Goal: Task Accomplishment & Management: Complete application form

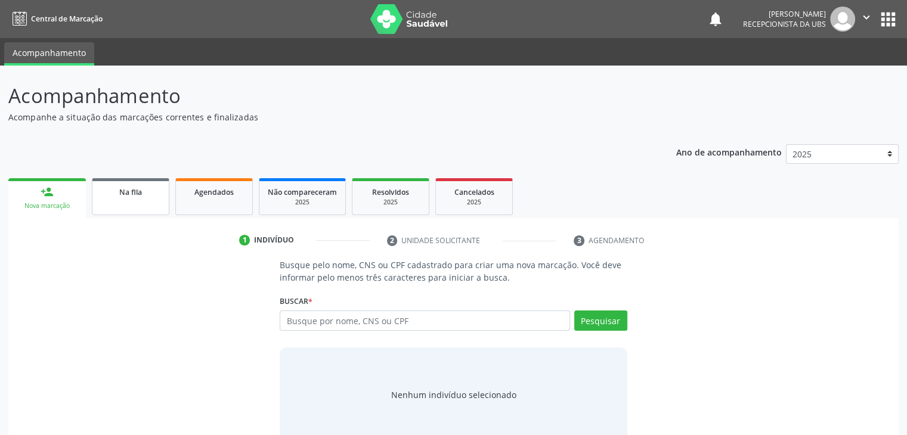
click at [94, 198] on link "Na fila" at bounding box center [131, 196] width 78 height 37
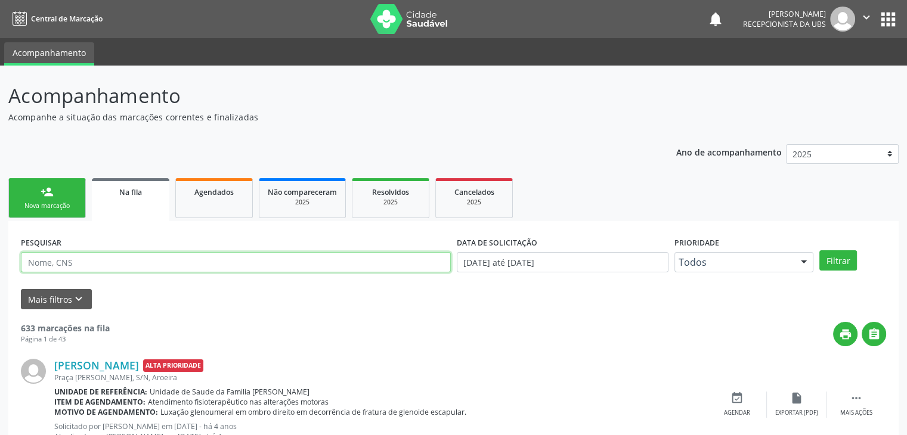
click at [72, 267] on input "text" at bounding box center [236, 262] width 430 height 20
click at [152, 266] on input "[PERSON_NAME]" at bounding box center [236, 262] width 430 height 20
type input "[PERSON_NAME]"
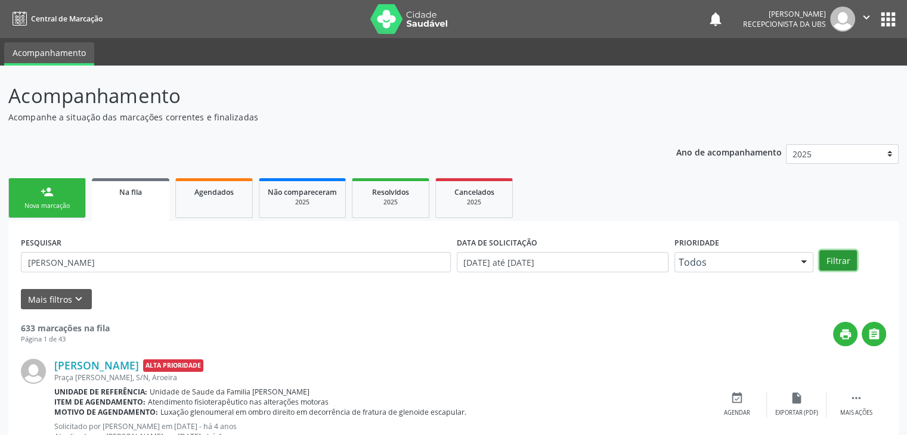
click at [836, 257] on button "Filtrar" at bounding box center [839, 261] width 38 height 20
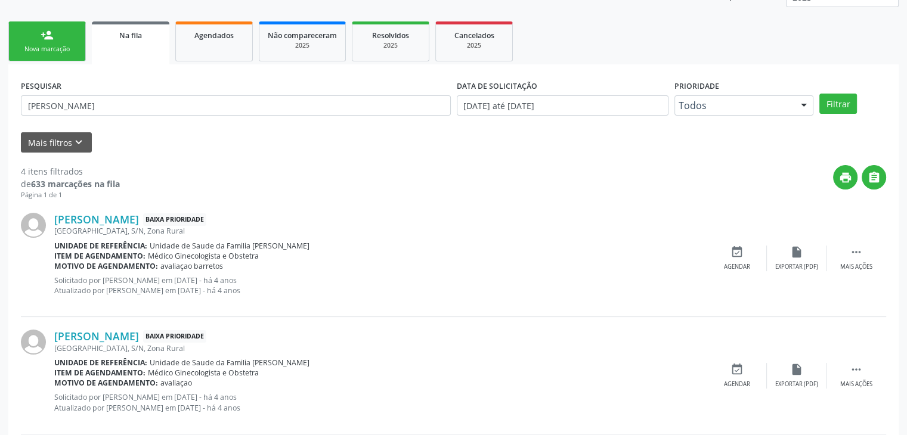
scroll to position [179, 0]
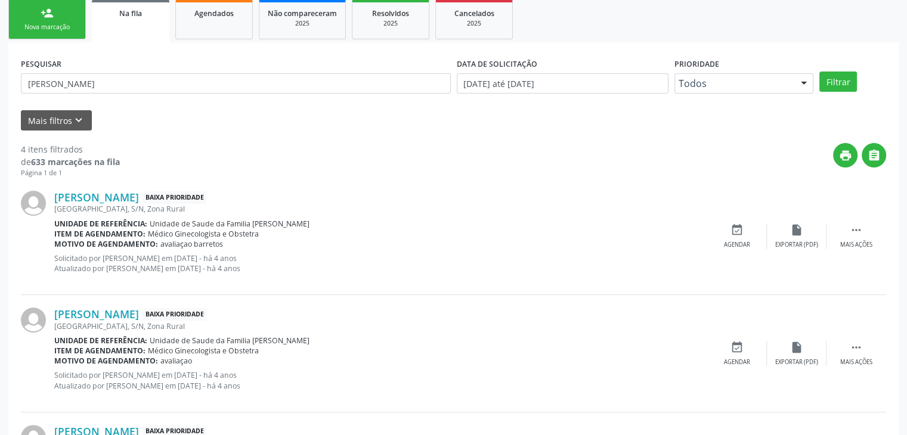
click at [850, 220] on div "[PERSON_NAME] Baixa Prioridade [GEOGRAPHIC_DATA], S/N, Zona Rural Unidade de re…" at bounding box center [454, 236] width 866 height 117
click at [851, 227] on icon "" at bounding box center [856, 230] width 13 height 13
click at [795, 232] on icon "edit" at bounding box center [796, 230] width 13 height 13
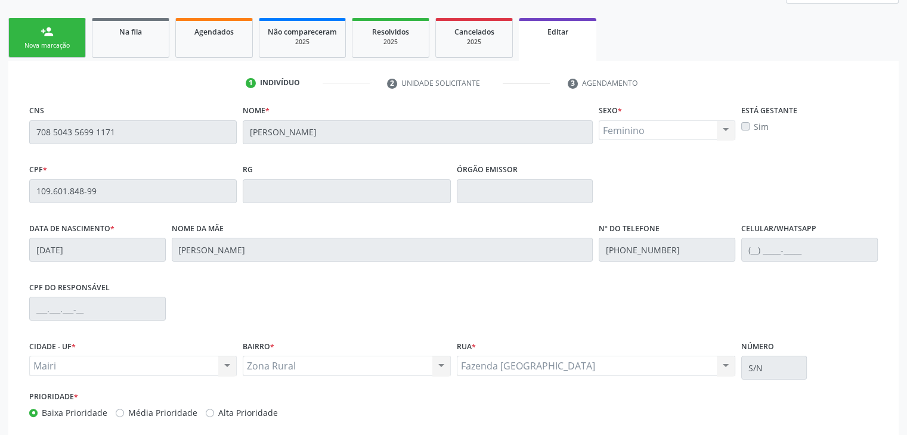
scroll to position [227, 0]
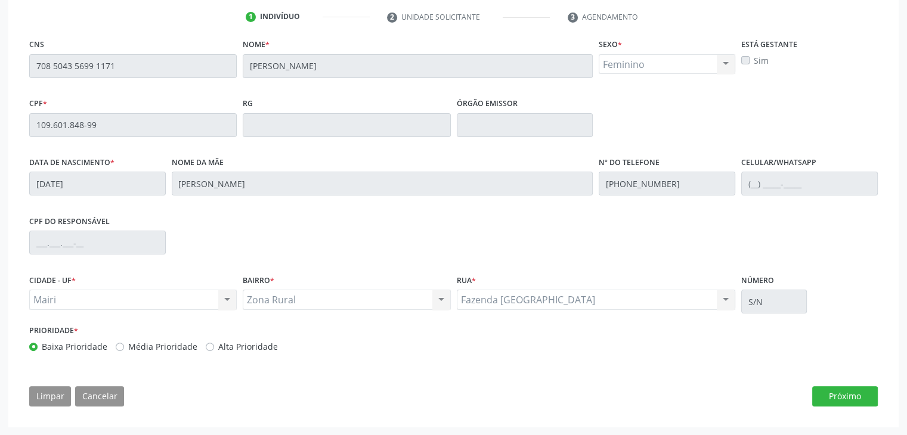
click at [245, 346] on label "Alta Prioridade" at bounding box center [248, 347] width 60 height 13
click at [214, 346] on input "Alta Prioridade" at bounding box center [210, 346] width 8 height 11
radio input "true"
click at [839, 399] on button "Próximo" at bounding box center [845, 397] width 66 height 20
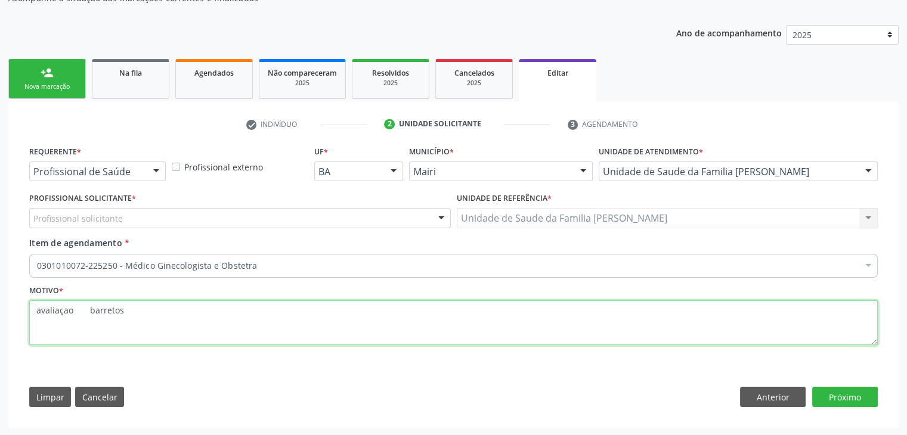
drag, startPoint x: 80, startPoint y: 307, endPoint x: 27, endPoint y: 319, distance: 54.6
click at [27, 319] on div "Motivo * avaliaçao barretos" at bounding box center [453, 322] width 855 height 80
type textarea "menopausa, sangramento, barretos"
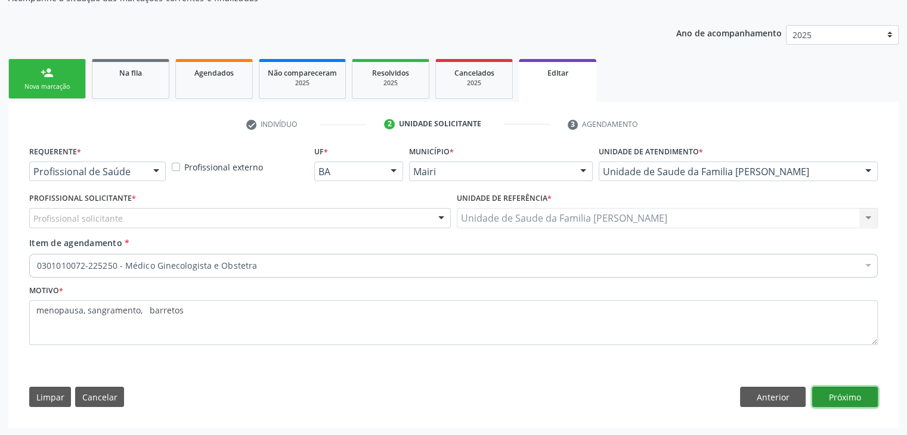
click at [839, 394] on button "Próximo" at bounding box center [845, 397] width 66 height 20
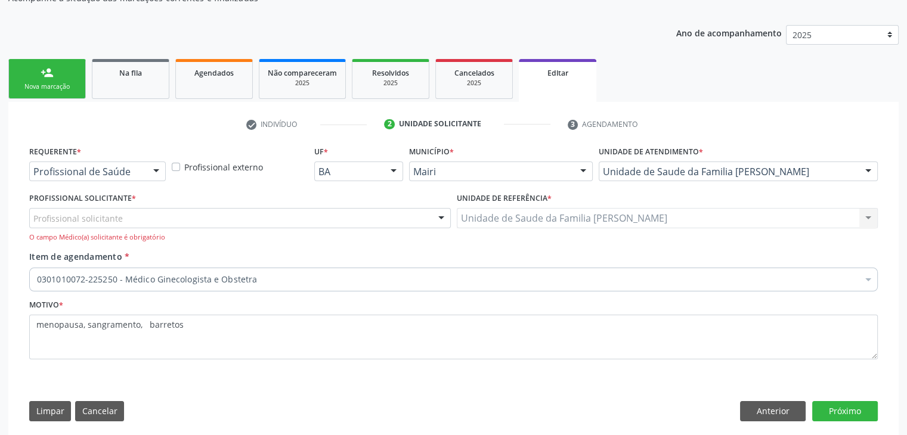
click at [218, 217] on div "Profissional solicitante" at bounding box center [240, 218] width 422 height 20
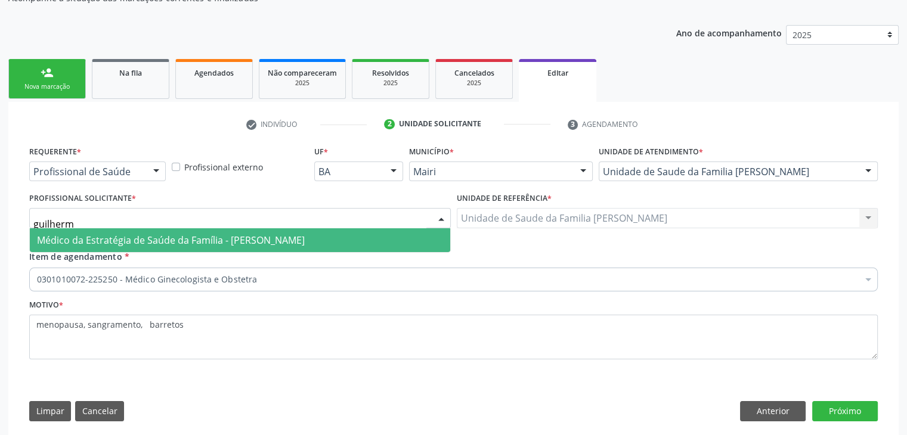
type input "[PERSON_NAME]"
click at [243, 242] on span "Médico da Estratégia de Saúde da Família - [PERSON_NAME]" at bounding box center [171, 240] width 268 height 13
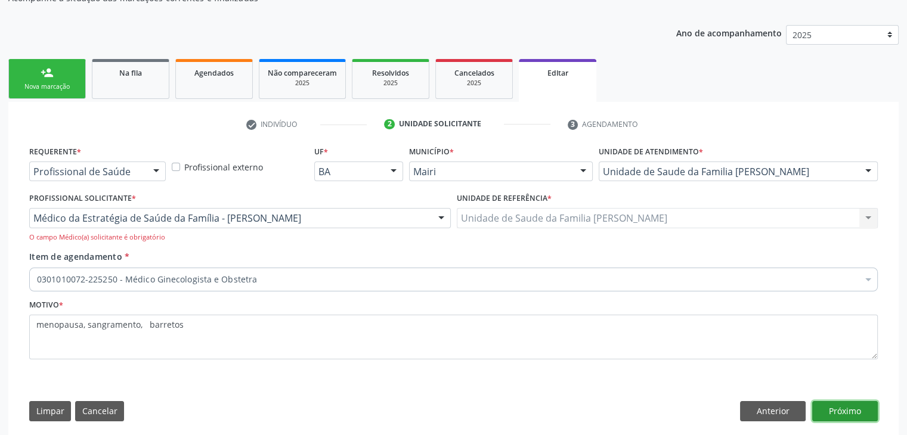
click at [845, 403] on button "Próximo" at bounding box center [845, 411] width 66 height 20
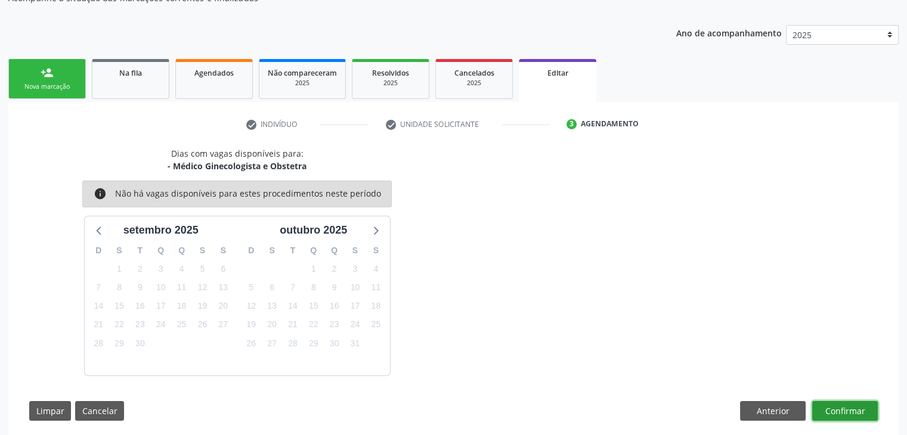
click at [858, 406] on button "Confirmar" at bounding box center [845, 411] width 66 height 20
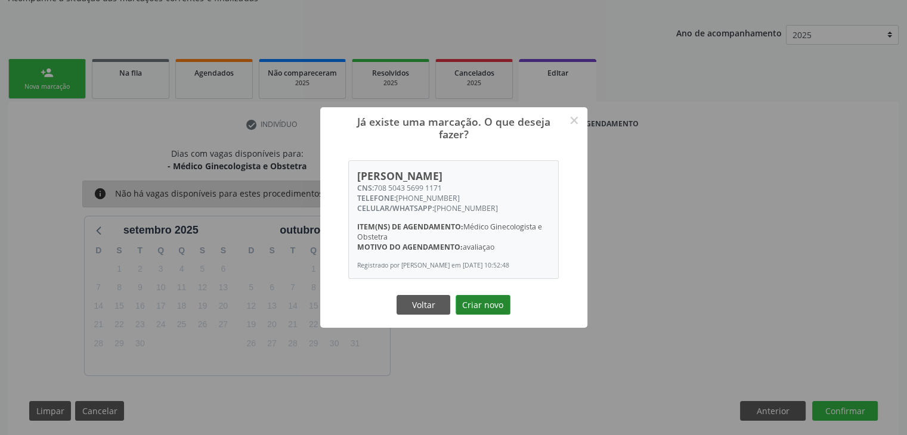
click at [468, 311] on button "Criar novo" at bounding box center [483, 305] width 55 height 20
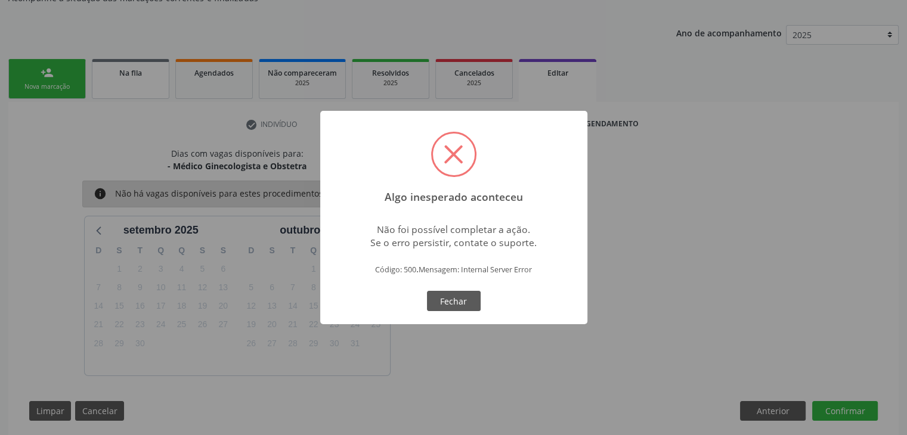
click at [129, 67] on div "Algo inesperado aconteceu × Não foi possível completar a ação. Se o erro persis…" at bounding box center [453, 217] width 907 height 435
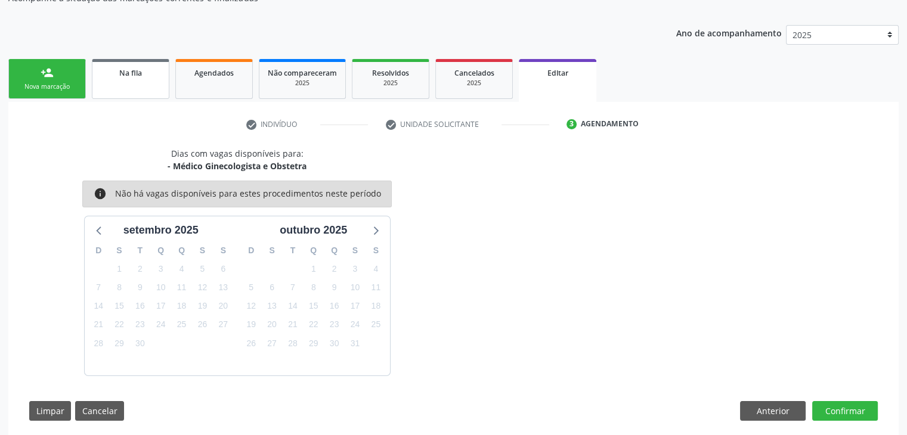
click at [132, 73] on span "Na fila" at bounding box center [130, 73] width 23 height 10
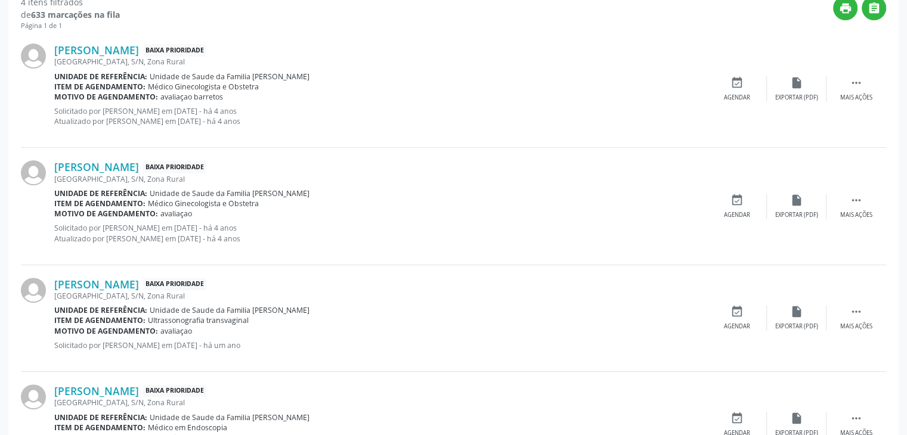
scroll to position [358, 0]
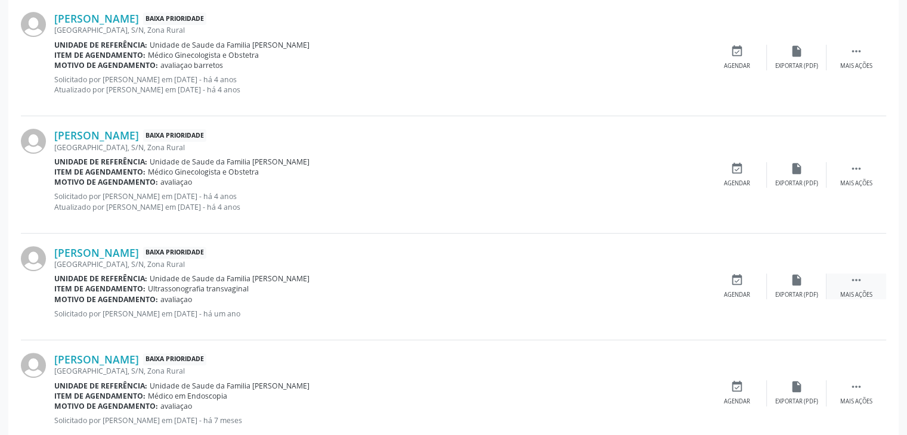
click at [854, 276] on icon "" at bounding box center [856, 280] width 13 height 13
click at [773, 272] on div "[PERSON_NAME] Baixa Prioridade [GEOGRAPHIC_DATA], S/N, Zona Rural Unidade de re…" at bounding box center [454, 287] width 866 height 107
click at [797, 276] on icon "edit" at bounding box center [796, 280] width 13 height 13
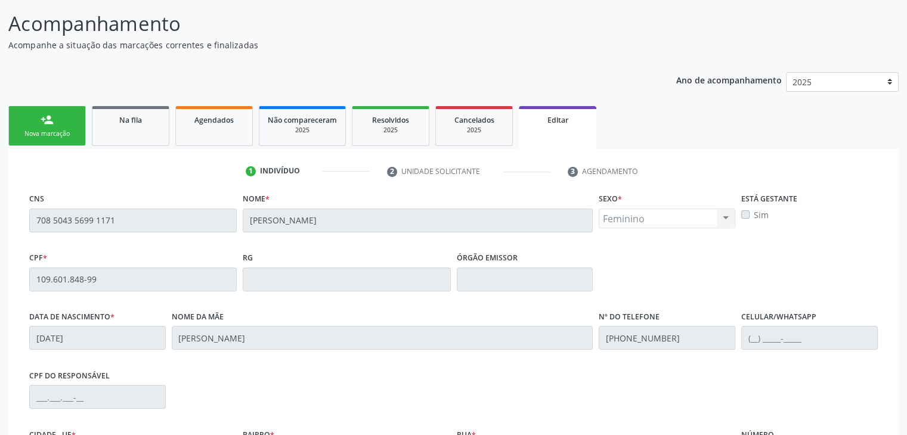
scroll to position [227, 0]
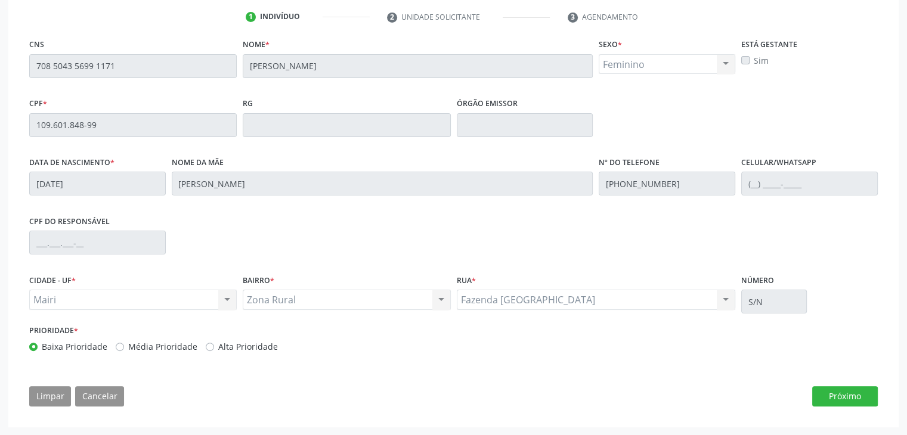
click at [241, 345] on label "Alta Prioridade" at bounding box center [248, 347] width 60 height 13
click at [214, 345] on input "Alta Prioridade" at bounding box center [210, 346] width 8 height 11
radio input "true"
click at [842, 406] on div "CNS 708 5043 5699 1171 [GEOGRAPHIC_DATA] * [PERSON_NAME] Sexo * Feminino Mascul…" at bounding box center [454, 225] width 866 height 379
click at [838, 400] on button "Próximo" at bounding box center [845, 397] width 66 height 20
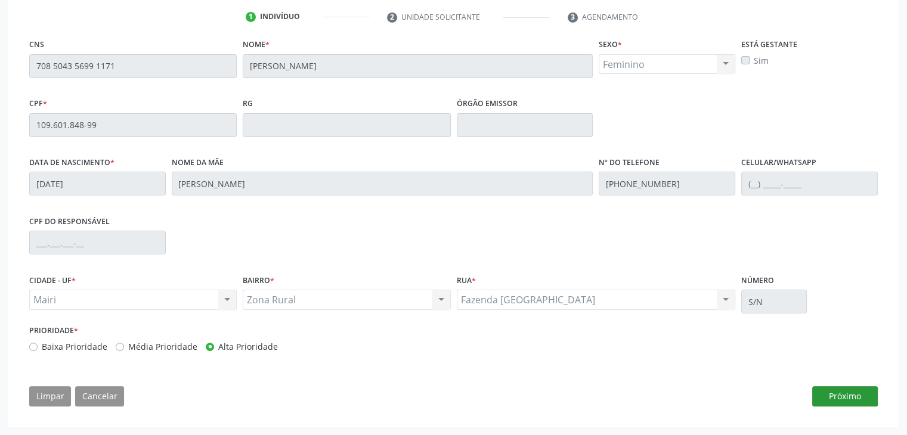
scroll to position [119, 0]
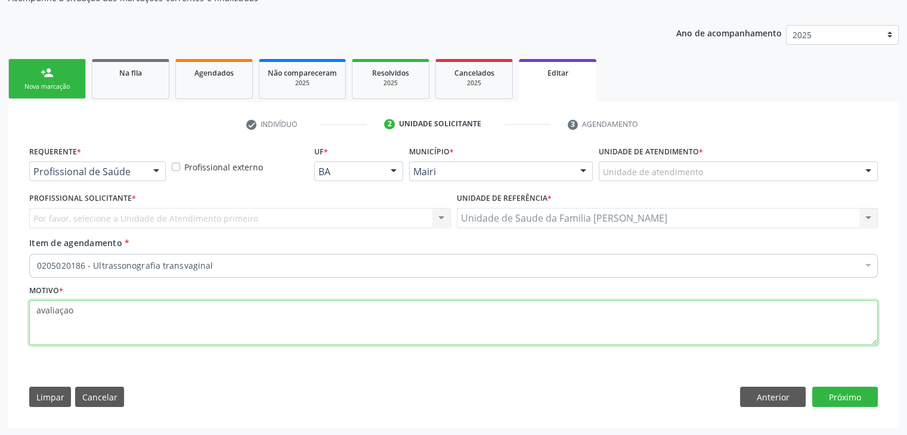
drag, startPoint x: 109, startPoint y: 311, endPoint x: 43, endPoint y: 326, distance: 67.3
click at [43, 326] on textarea "avaliaçao" at bounding box center [453, 323] width 849 height 45
type textarea "a"
type textarea "d"
click at [82, 313] on textarea "menopausa sangramento" at bounding box center [453, 323] width 849 height 45
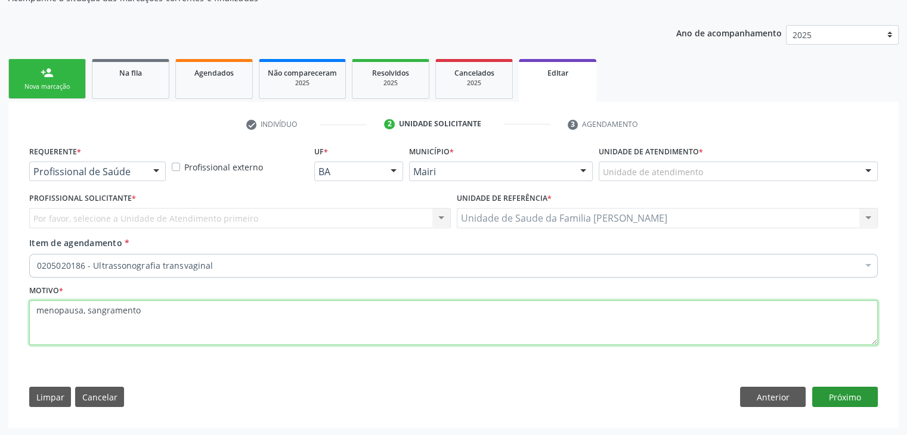
type textarea "menopausa, sangramento"
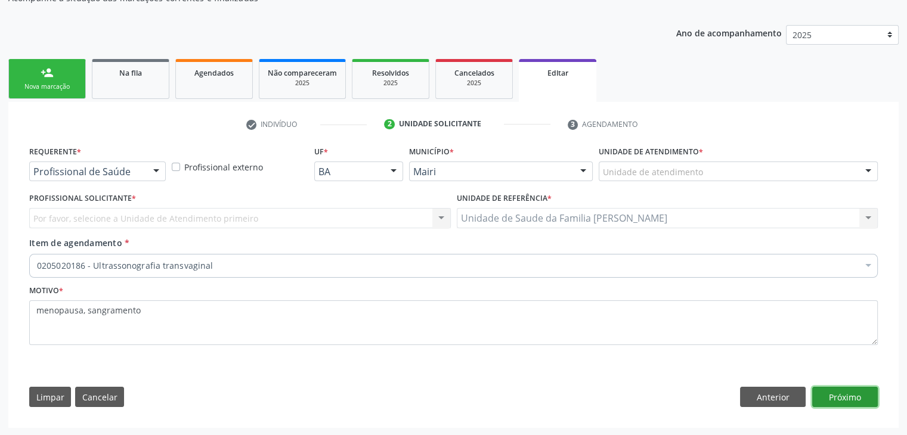
click at [832, 396] on button "Próximo" at bounding box center [845, 397] width 66 height 20
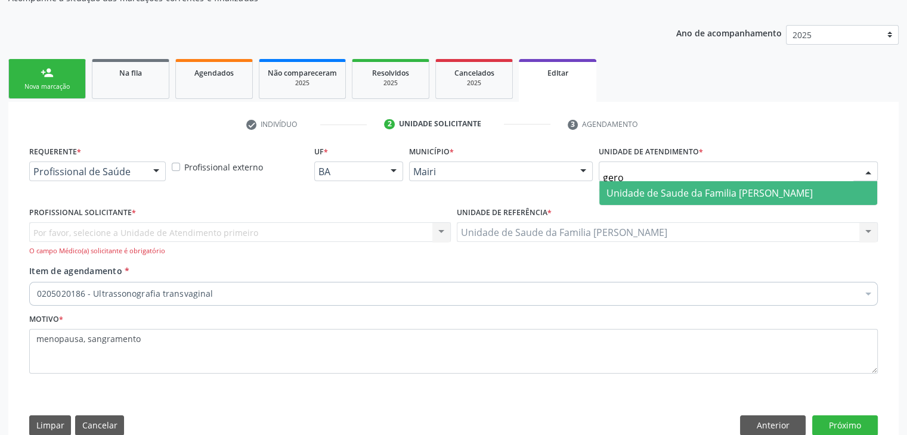
type input "gerol"
click at [810, 189] on span "Unidade de Saude da Familia [PERSON_NAME]" at bounding box center [710, 193] width 206 height 13
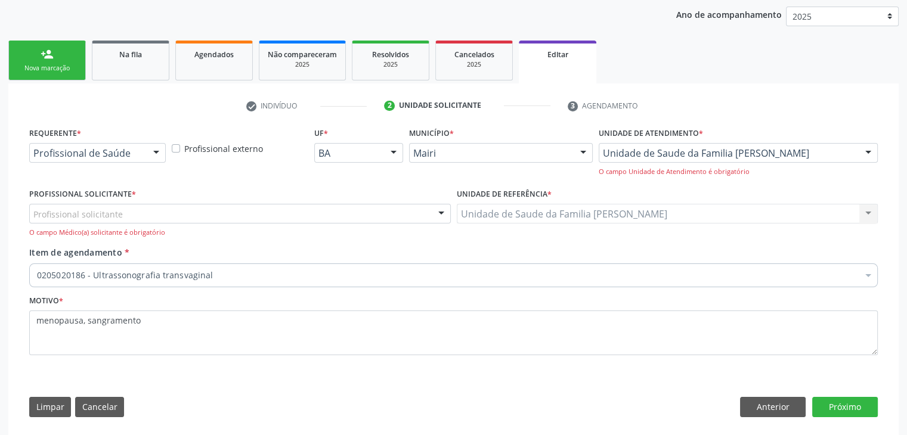
scroll to position [148, 0]
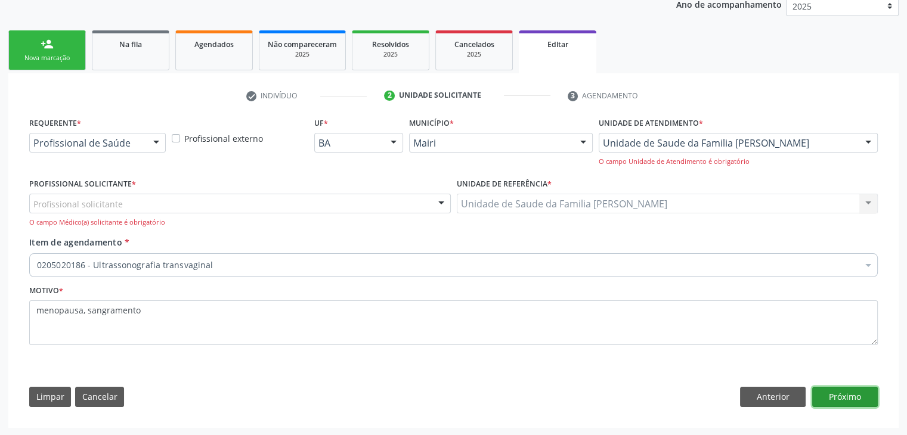
click at [855, 396] on button "Próximo" at bounding box center [845, 397] width 66 height 20
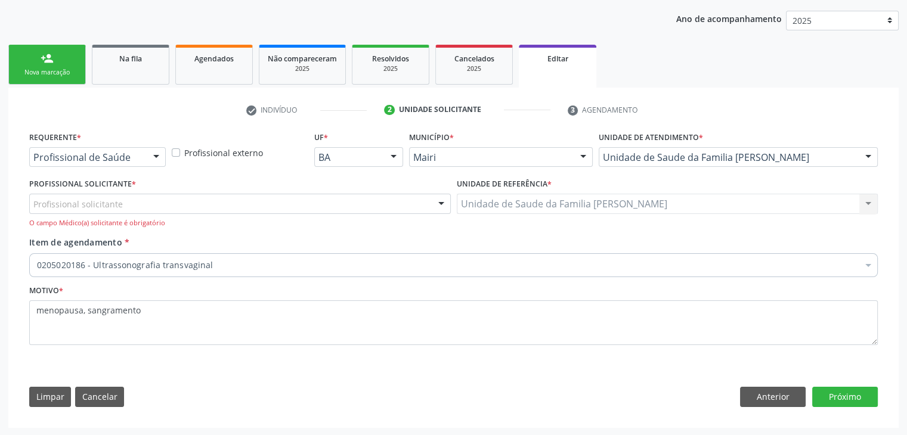
click at [169, 197] on div "Profissional solicitante" at bounding box center [240, 204] width 422 height 20
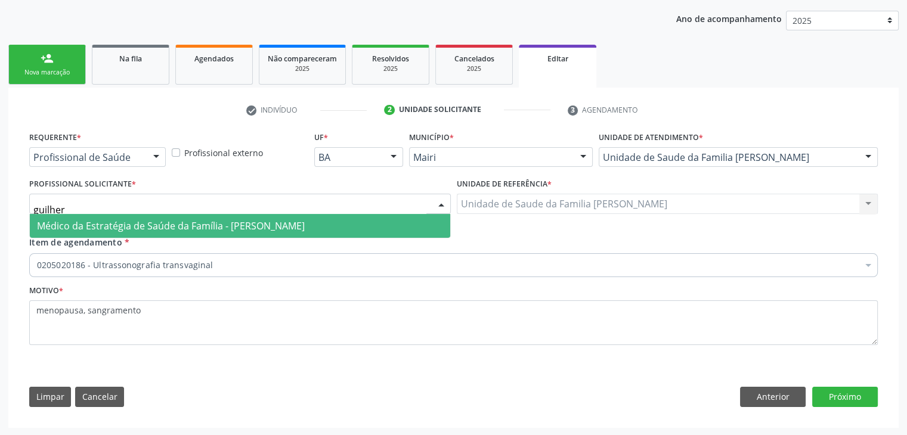
type input "guilherm"
click at [170, 214] on span "Médico da Estratégia de Saúde da Família - [PERSON_NAME]" at bounding box center [240, 226] width 421 height 24
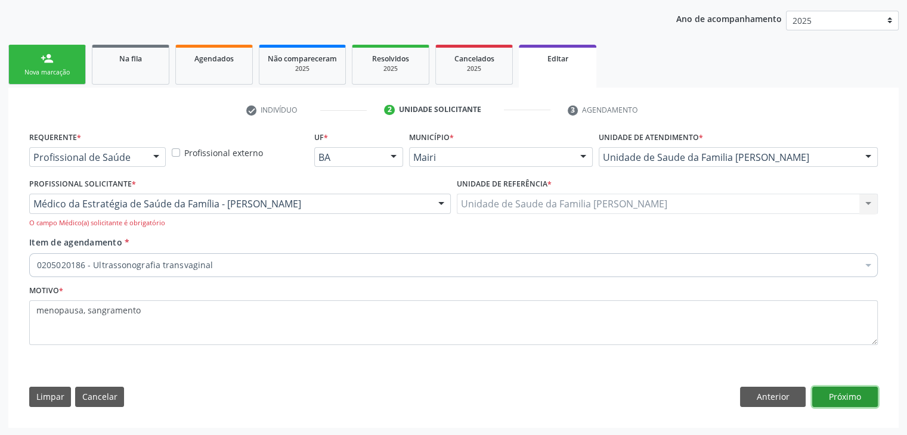
click at [847, 403] on button "Próximo" at bounding box center [845, 397] width 66 height 20
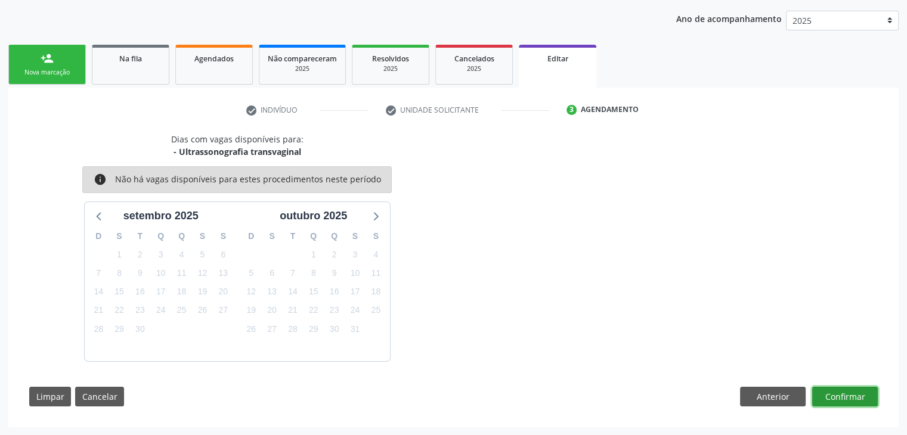
click at [852, 390] on button "Confirmar" at bounding box center [845, 397] width 66 height 20
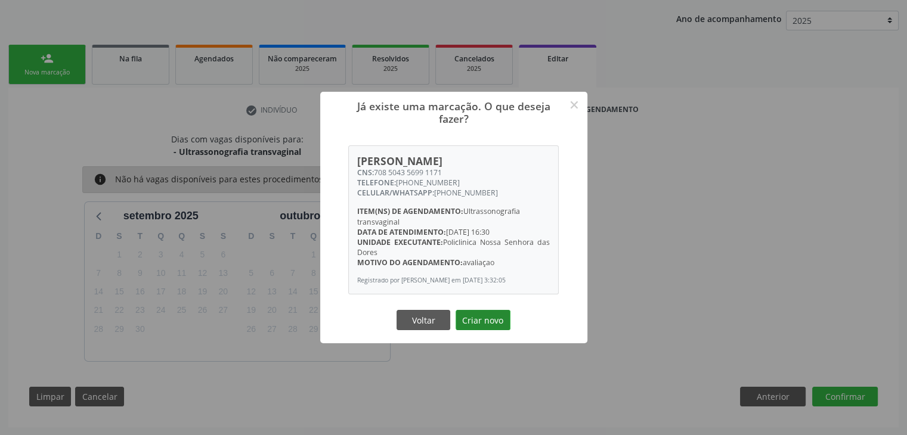
click at [502, 323] on button "Criar novo" at bounding box center [483, 320] width 55 height 20
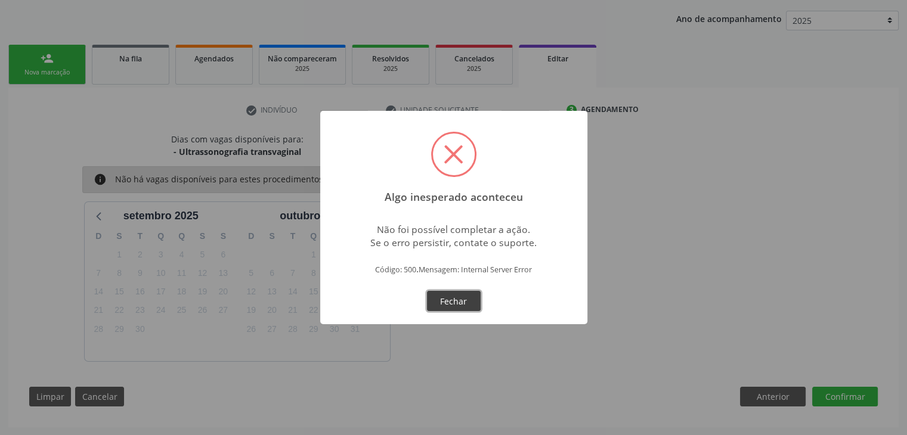
click at [464, 299] on button "Fechar" at bounding box center [454, 301] width 54 height 20
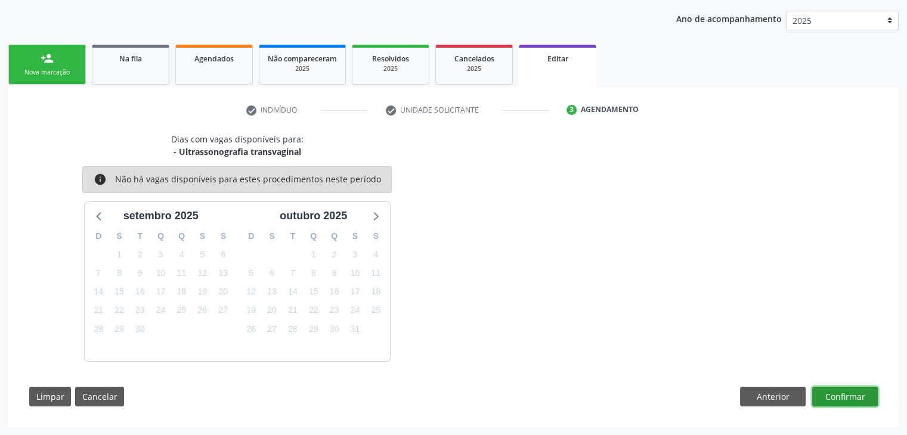
click at [853, 399] on button "Confirmar" at bounding box center [845, 397] width 66 height 20
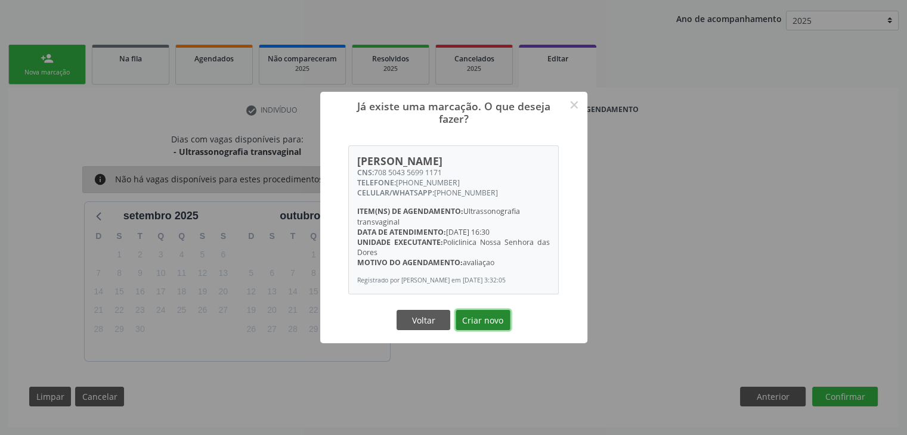
click at [480, 325] on button "Criar novo" at bounding box center [483, 320] width 55 height 20
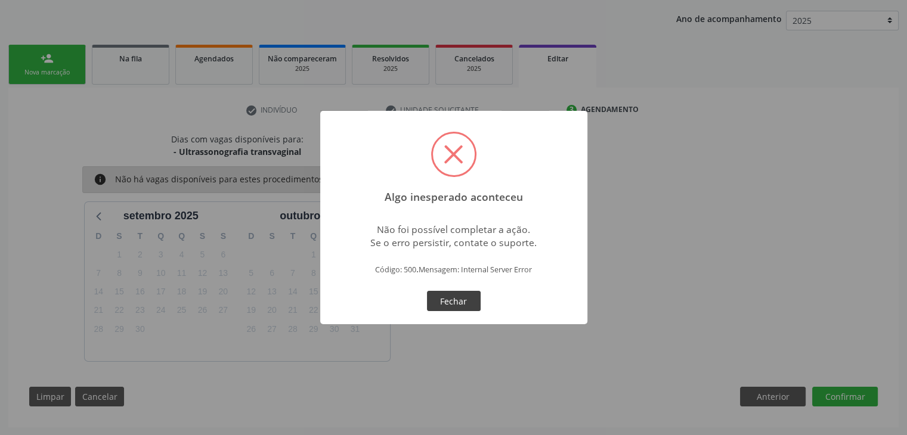
click at [453, 301] on button "Fechar" at bounding box center [454, 301] width 54 height 20
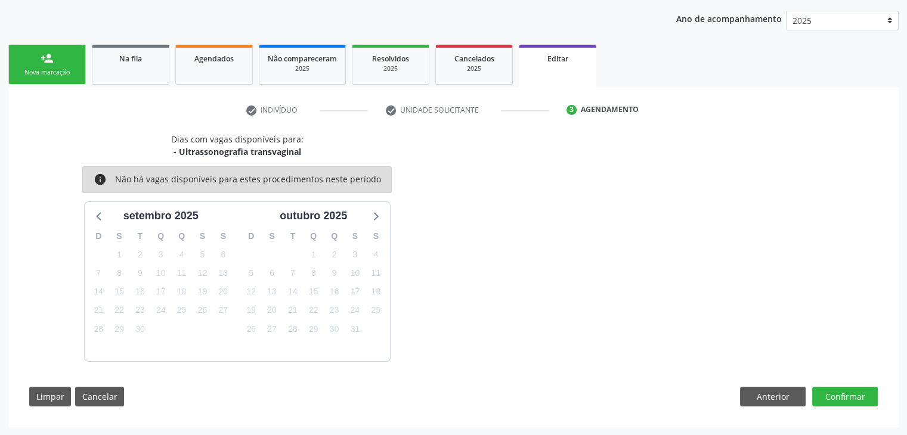
click at [846, 406] on div "Dias com vagas disponíveis para: - Ultrassonografia transvaginal info Não há va…" at bounding box center [454, 274] width 866 height 283
click at [123, 78] on link "Na fila" at bounding box center [131, 65] width 78 height 40
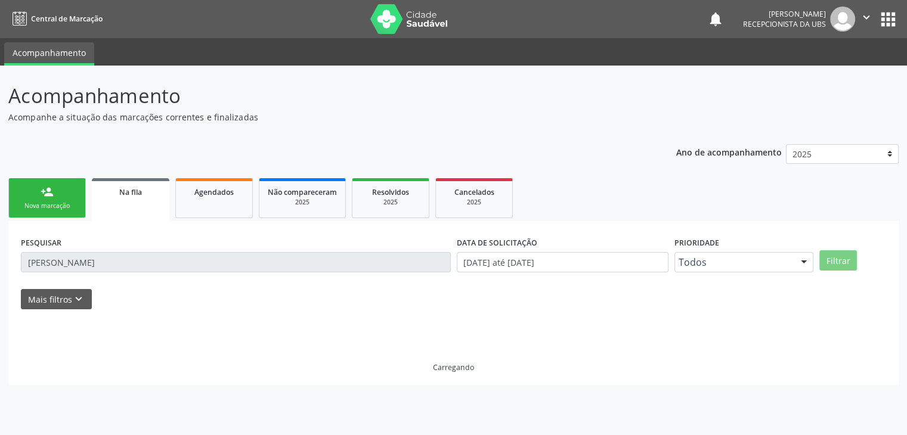
scroll to position [0, 0]
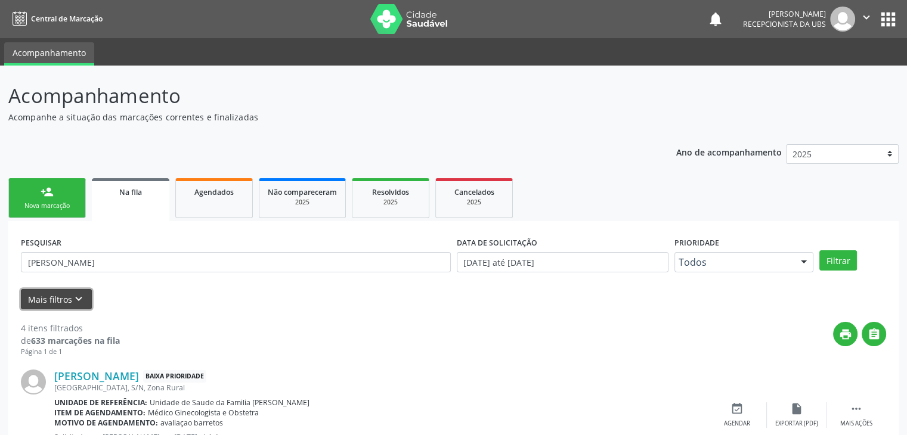
click at [81, 302] on icon "keyboard_arrow_down" at bounding box center [78, 299] width 13 height 13
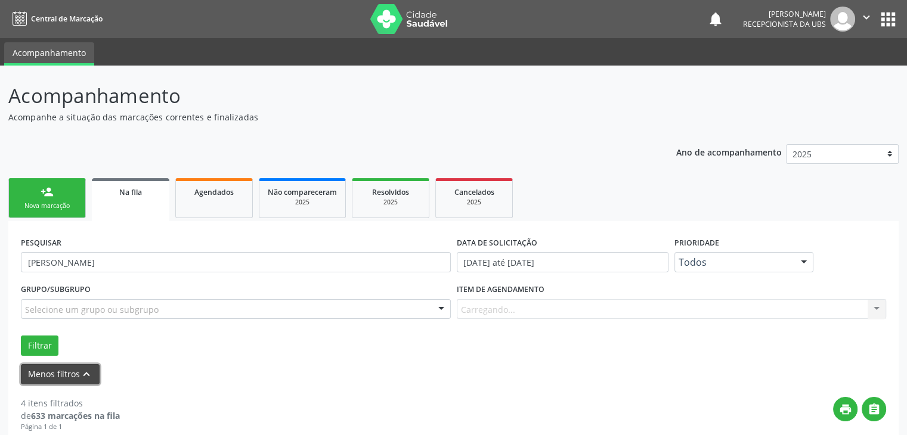
scroll to position [60, 0]
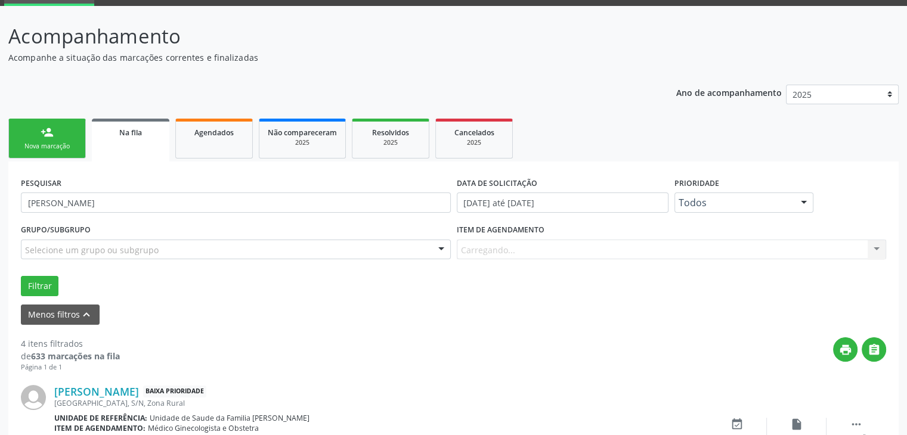
click at [551, 249] on div "Item de agendamento [GEOGRAPHIC_DATA]... No elements found. Consider changing t…" at bounding box center [672, 240] width 430 height 38
drag, startPoint x: 540, startPoint y: 246, endPoint x: 412, endPoint y: 231, distance: 129.1
click at [533, 248] on div "Item de agendamento [GEOGRAPHIC_DATA]... No elements found. Consider changing t…" at bounding box center [672, 240] width 430 height 38
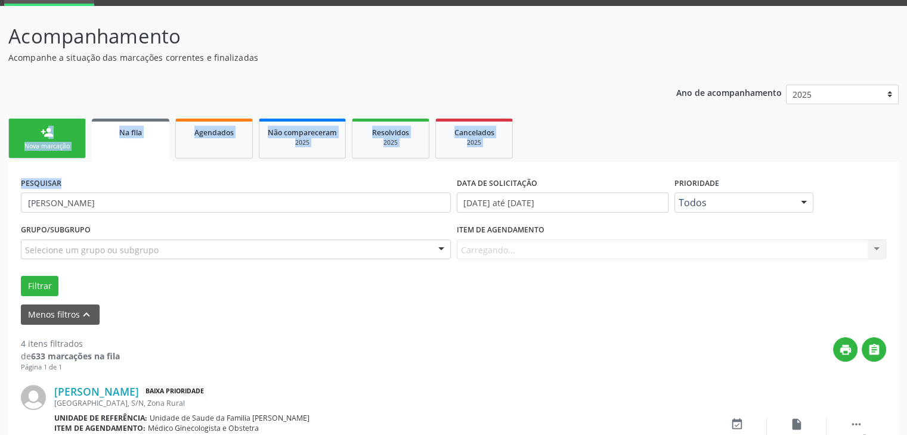
drag, startPoint x: 327, startPoint y: 217, endPoint x: 3, endPoint y: 132, distance: 335.0
click at [0, 125] on div "Acompanhamento Acompanhe a situação das marcações correntes e finalizadas Relat…" at bounding box center [453, 423] width 907 height 835
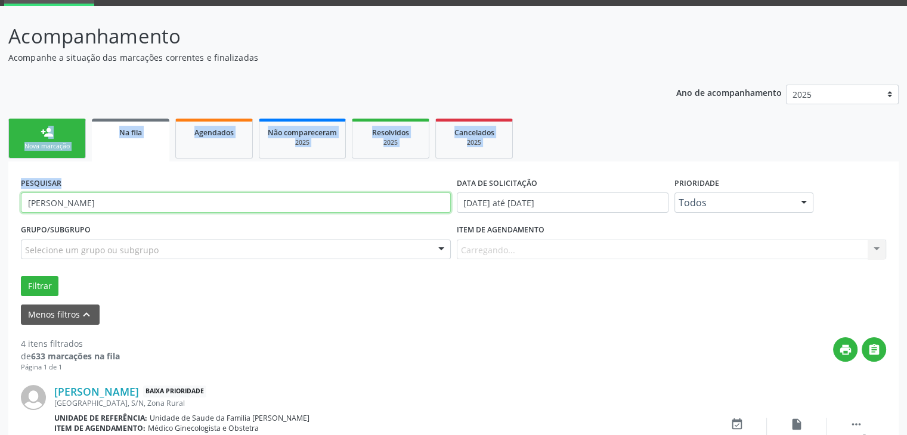
click at [156, 199] on input "[PERSON_NAME]" at bounding box center [236, 203] width 430 height 20
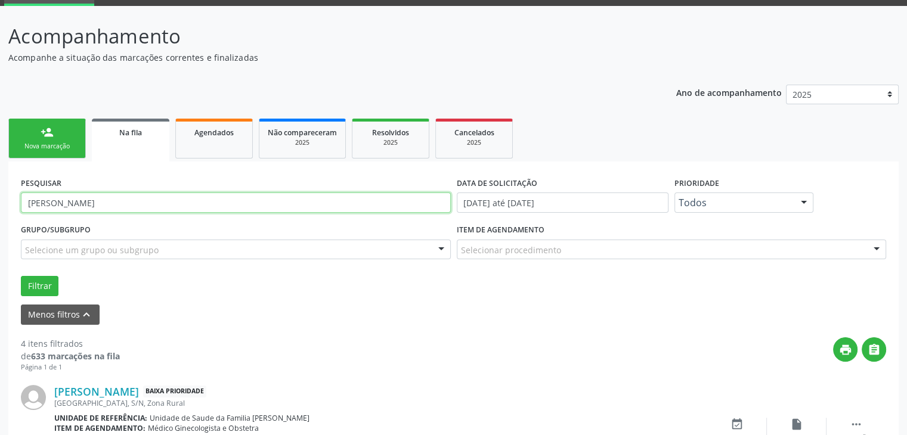
drag, startPoint x: 141, startPoint y: 211, endPoint x: 22, endPoint y: 184, distance: 121.6
click at [22, 184] on div "PESQUISAR [PERSON_NAME]" at bounding box center [236, 197] width 436 height 47
type input "barretos"
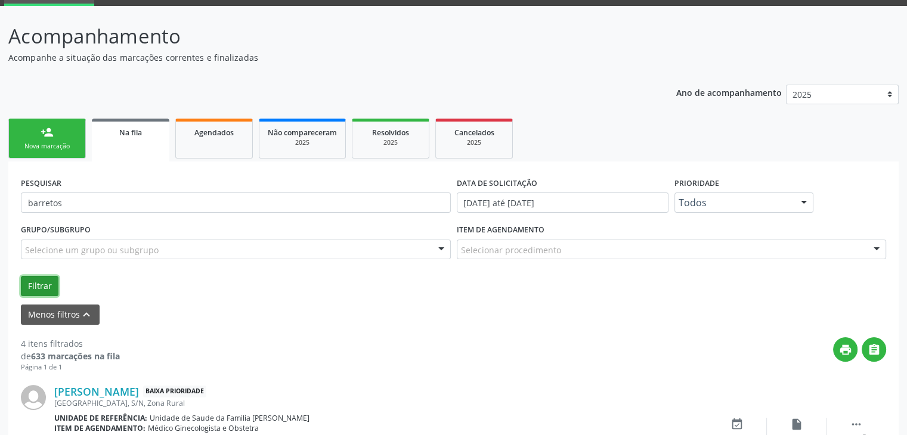
click at [34, 280] on button "Filtrar" at bounding box center [40, 286] width 38 height 20
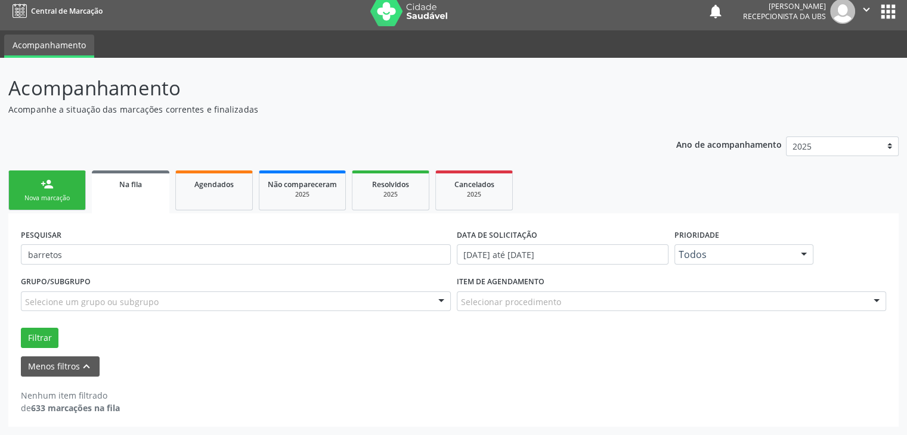
scroll to position [7, 0]
drag, startPoint x: 78, startPoint y: 249, endPoint x: 10, endPoint y: 267, distance: 71.1
click at [11, 267] on div "PESQUISAR barretos DATA DE SOLICITAÇÃO [DATE] até [DATE] Prioridade Todos Todos…" at bounding box center [453, 321] width 891 height 214
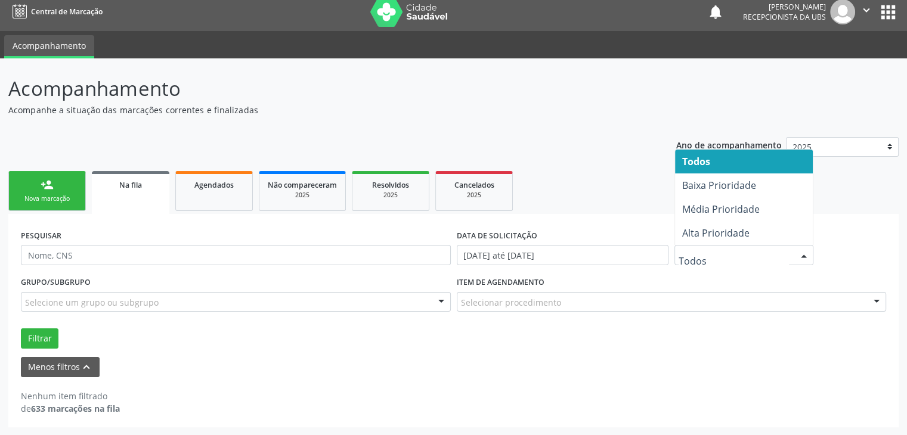
click at [799, 254] on div at bounding box center [804, 256] width 18 height 20
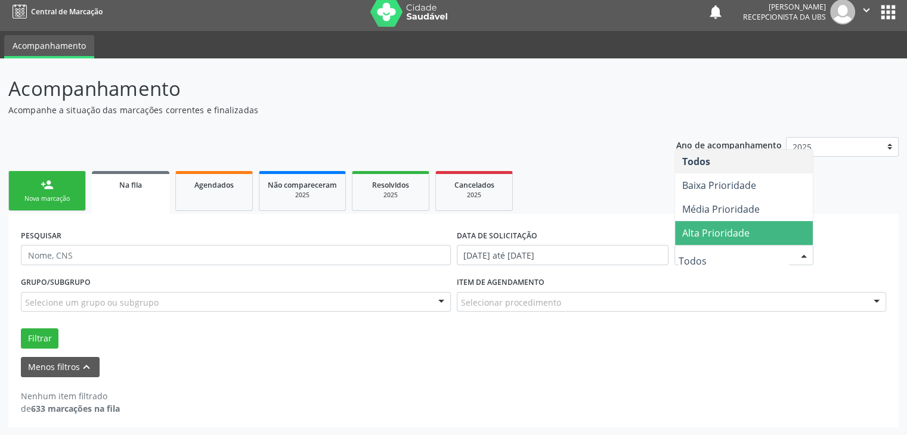
click at [854, 185] on ul "person_add Nova marcação Na fila Agendados Não compareceram 2025 Resolvidos 202…" at bounding box center [453, 191] width 891 height 46
